Goal: Transaction & Acquisition: Download file/media

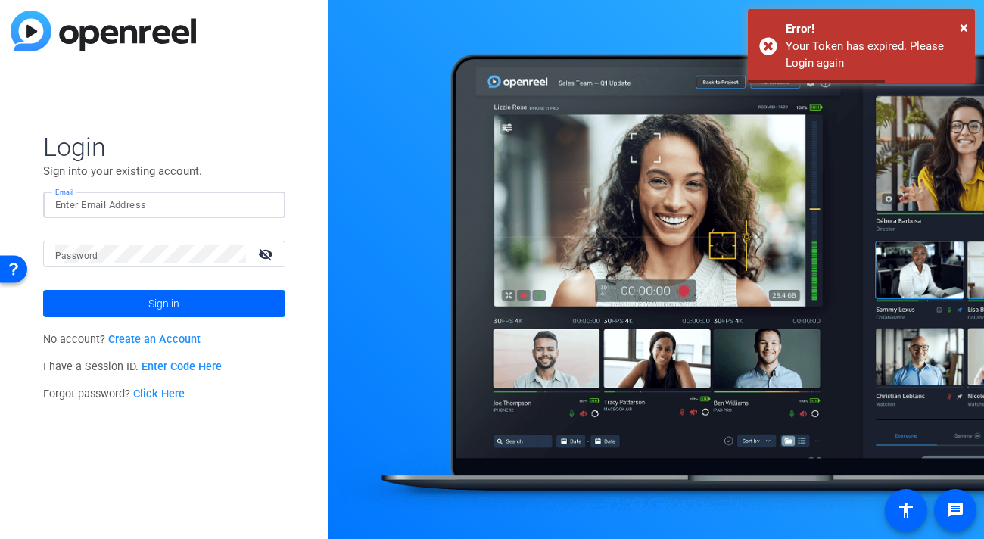
type input "[EMAIL_ADDRESS][DOMAIN_NAME]"
click at [163, 303] on button "Sign in" at bounding box center [164, 303] width 242 height 27
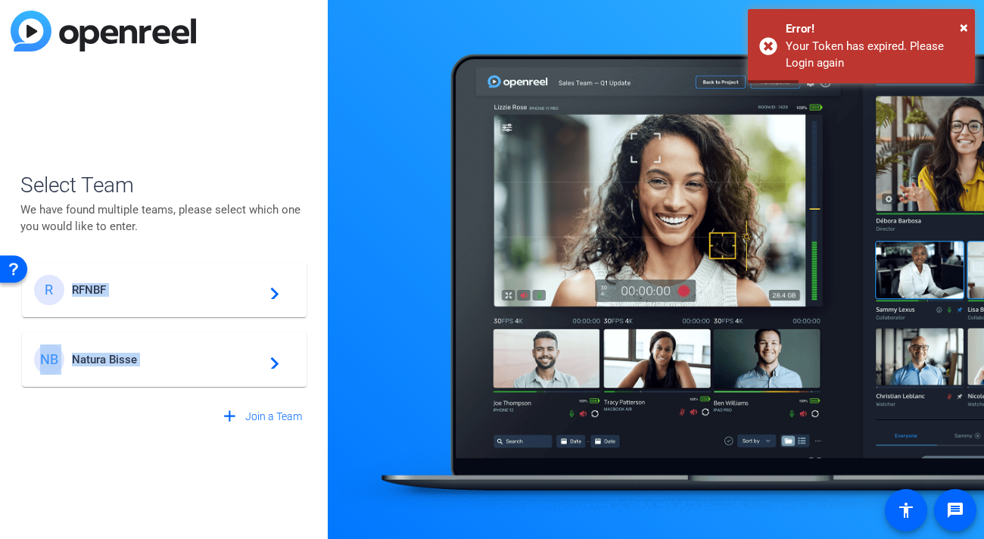
drag, startPoint x: 200, startPoint y: 279, endPoint x: 194, endPoint y: 424, distance: 144.7
click at [194, 424] on div "Select Team We have found multiple teams, please select which one you would lik…" at bounding box center [164, 300] width 288 height 261
click at [130, 465] on div "Select Team We have found multiple teams, please select which one you would lik…" at bounding box center [164, 269] width 328 height 539
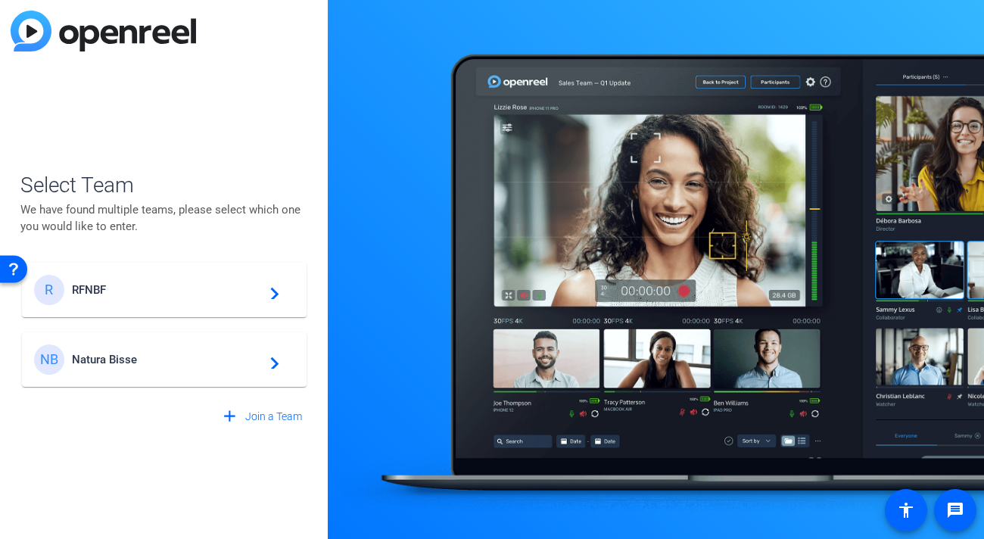
click at [95, 366] on div "NB Natura Bisse navigate_next" at bounding box center [164, 359] width 260 height 30
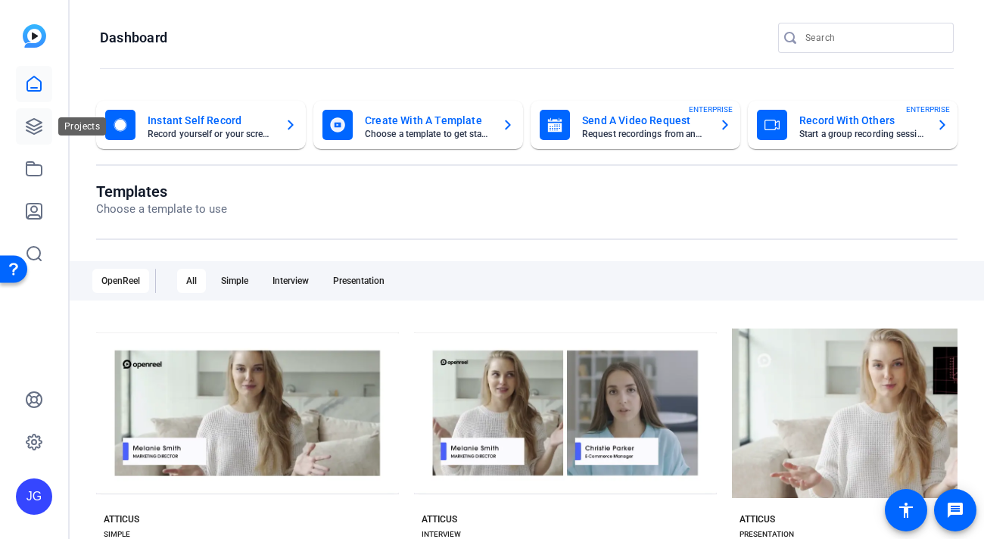
click at [32, 119] on icon at bounding box center [34, 126] width 18 height 18
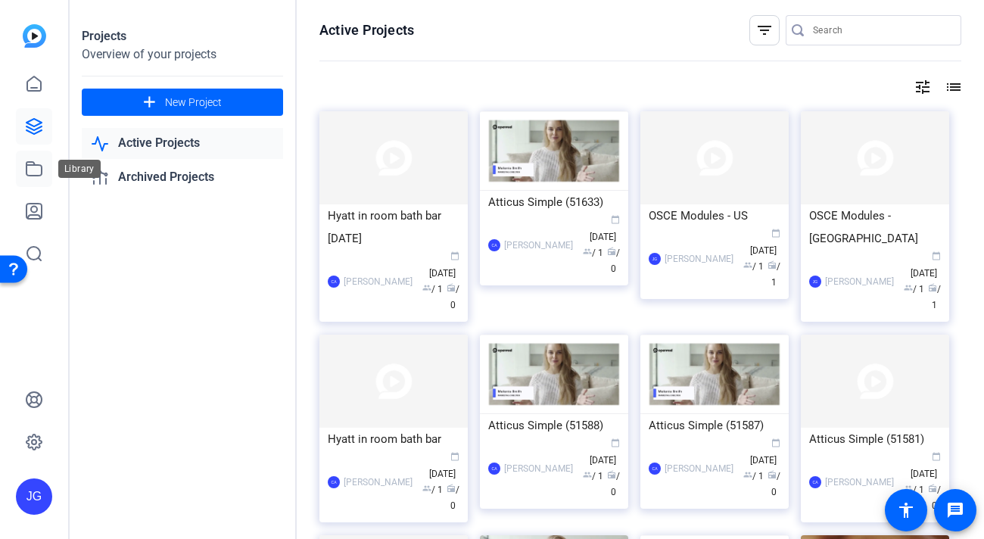
click at [33, 181] on link at bounding box center [34, 169] width 36 height 36
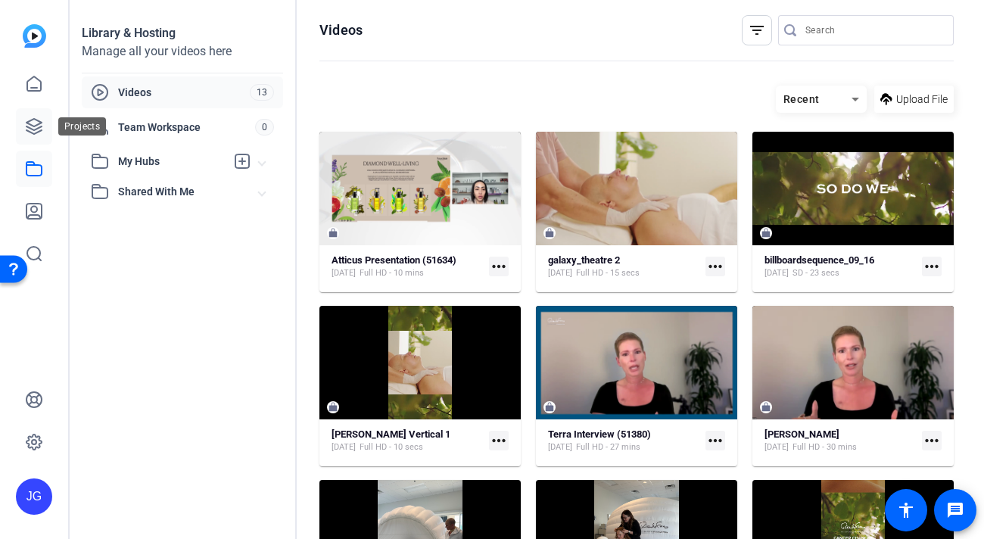
click at [33, 124] on icon at bounding box center [34, 126] width 18 height 18
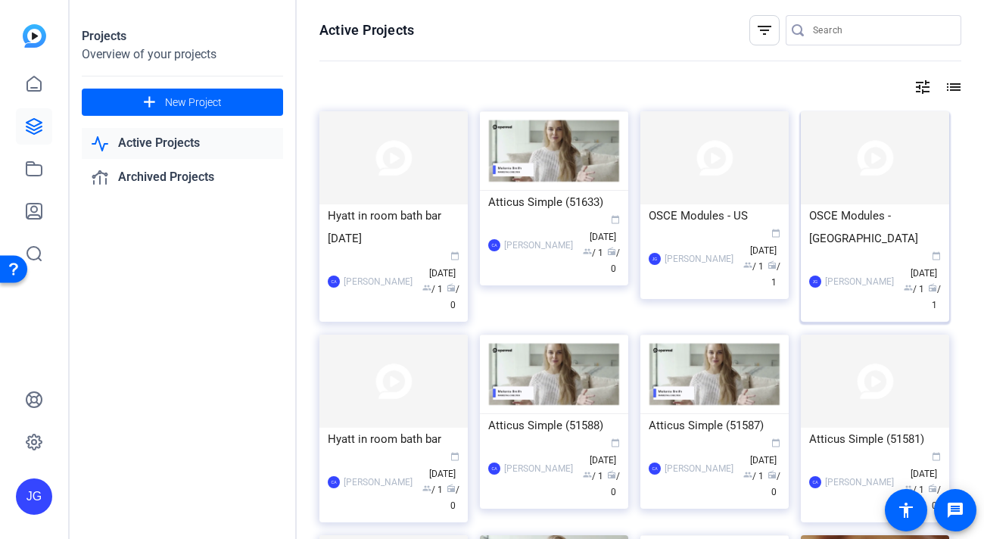
click at [858, 216] on div "OSCE Modules - [GEOGRAPHIC_DATA]" at bounding box center [875, 226] width 132 height 45
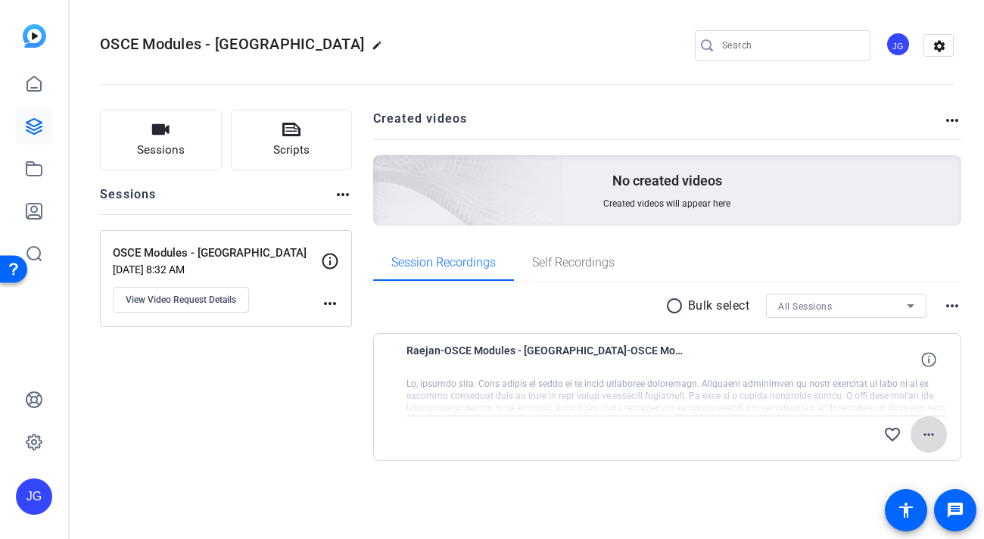
click at [926, 434] on mat-icon "more_horiz" at bounding box center [929, 434] width 18 height 18
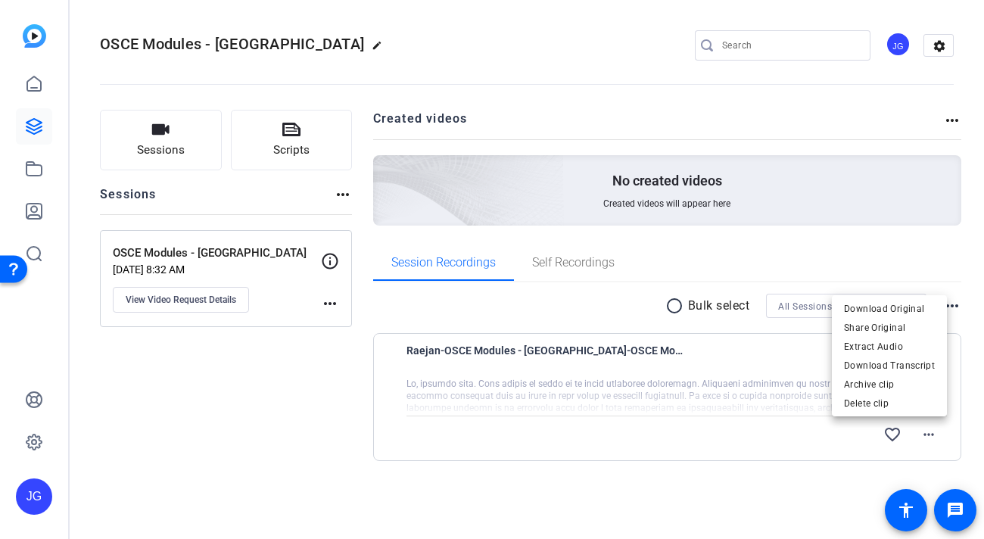
click at [627, 309] on div at bounding box center [492, 269] width 984 height 539
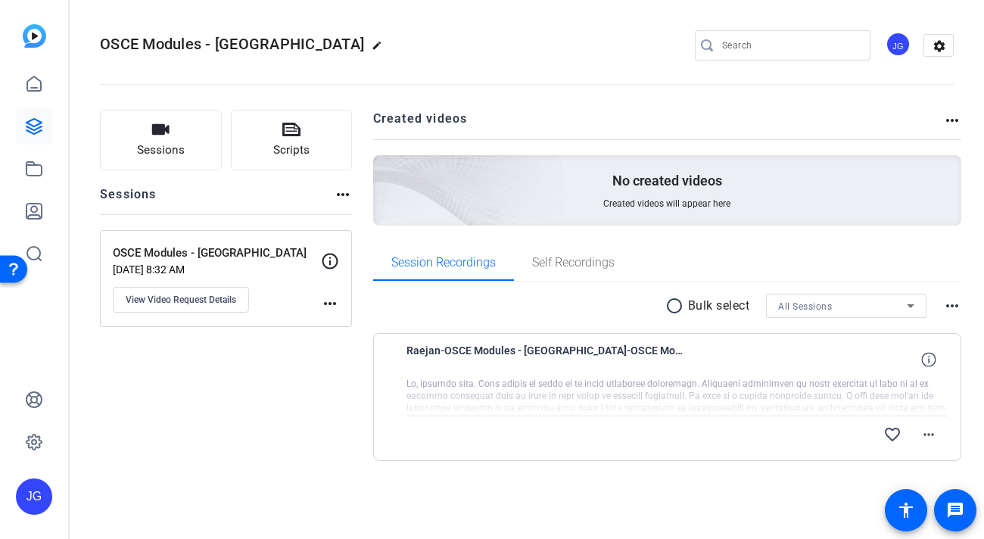
click at [612, 368] on span "Raejan-OSCE Modules - [GEOGRAPHIC_DATA]-OSCE Modules - [GEOGRAPHIC_DATA]-175916…" at bounding box center [546, 359] width 280 height 36
click at [931, 364] on icon at bounding box center [928, 359] width 14 height 14
click at [577, 263] on span "Self Recordings" at bounding box center [573, 263] width 82 height 12
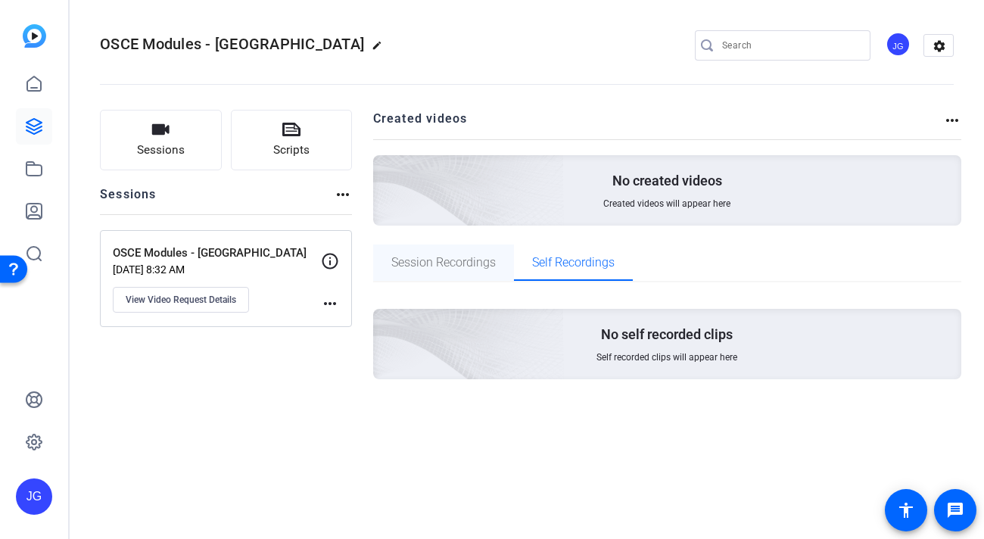
click at [471, 268] on span "Session Recordings" at bounding box center [443, 263] width 104 height 12
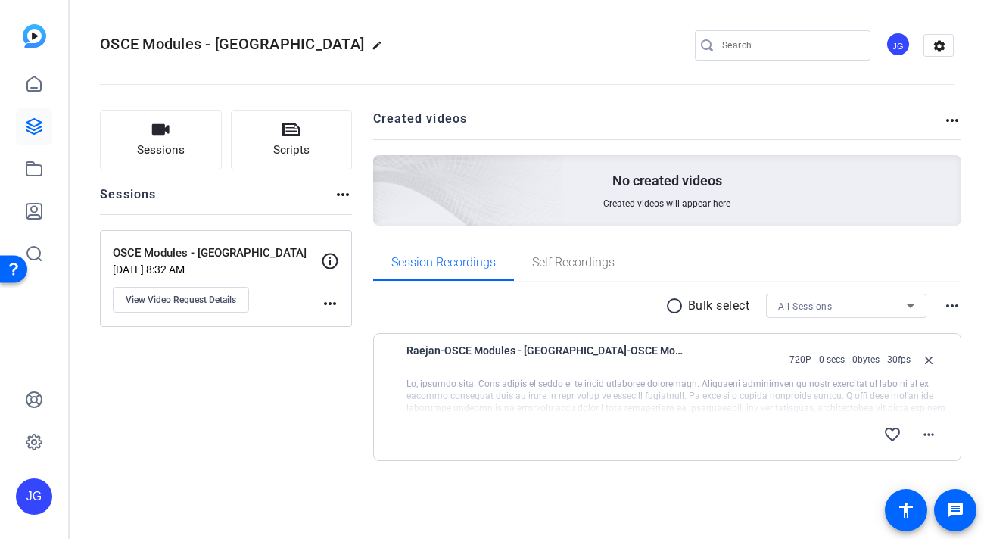
click at [954, 123] on mat-icon "more_horiz" at bounding box center [952, 120] width 18 height 18
click at [842, 109] on div at bounding box center [492, 269] width 984 height 539
click at [923, 437] on mat-icon "more_horiz" at bounding box center [929, 434] width 18 height 18
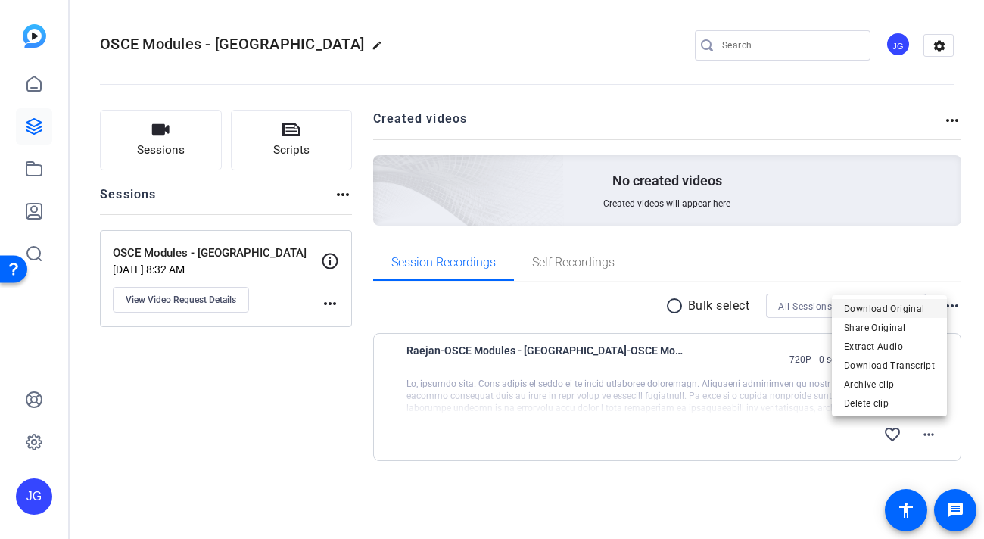
click at [891, 310] on span "Download Original" at bounding box center [889, 309] width 91 height 18
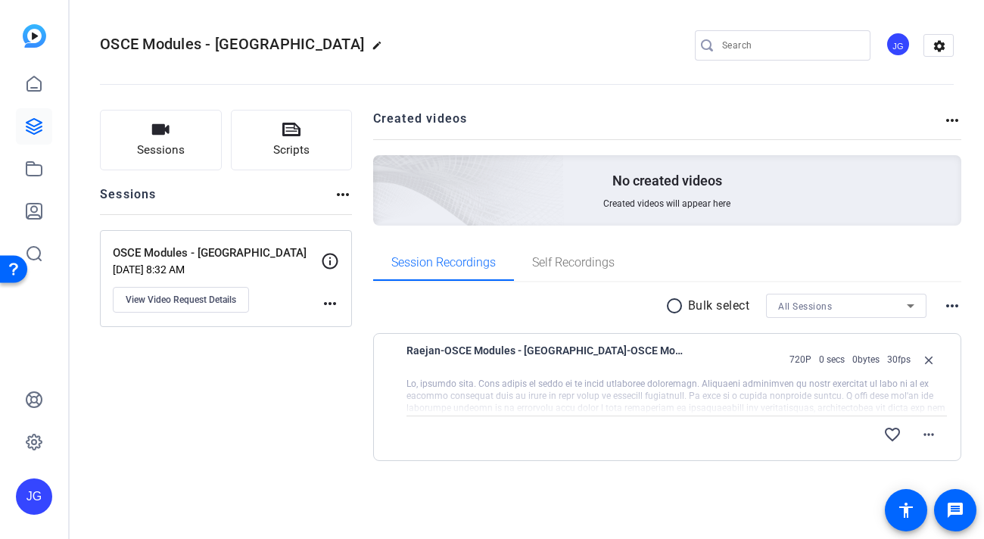
click at [207, 478] on div "Sessions Scripts Sessions more_horiz OSCE Modules - UK [DATE] 8:32 AM View Vide…" at bounding box center [226, 310] width 252 height 400
click at [215, 478] on div "Sessions Scripts Sessions more_horiz OSCE Modules - UK [DATE] 8:32 AM View Vide…" at bounding box center [226, 310] width 252 height 400
